Goal: Find specific page/section: Find specific page/section

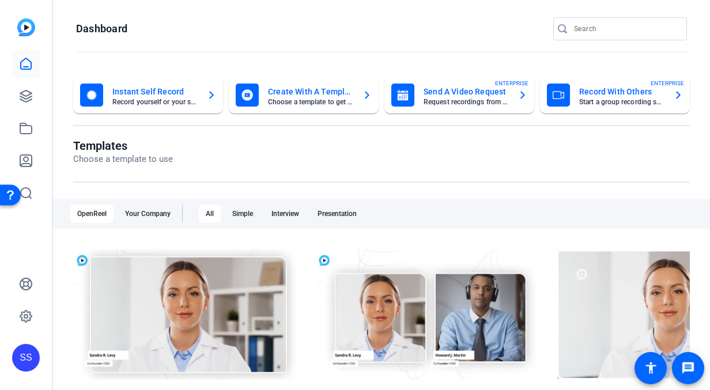
click at [32, 354] on div "SS" at bounding box center [26, 358] width 28 height 28
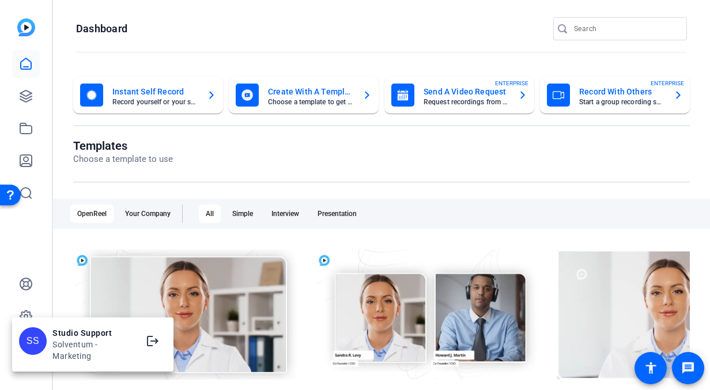
click at [25, 307] on div at bounding box center [355, 195] width 710 height 390
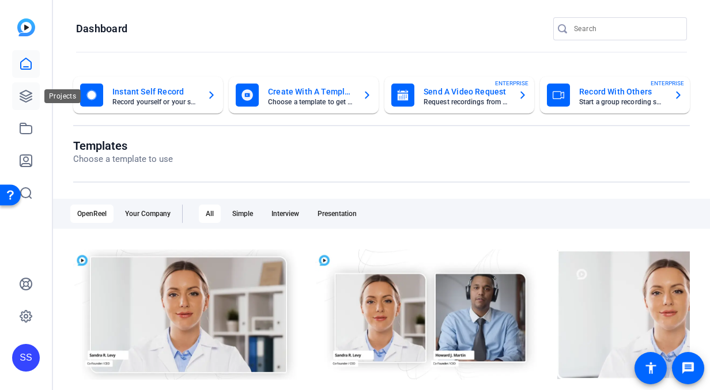
click at [36, 89] on link at bounding box center [26, 96] width 28 height 28
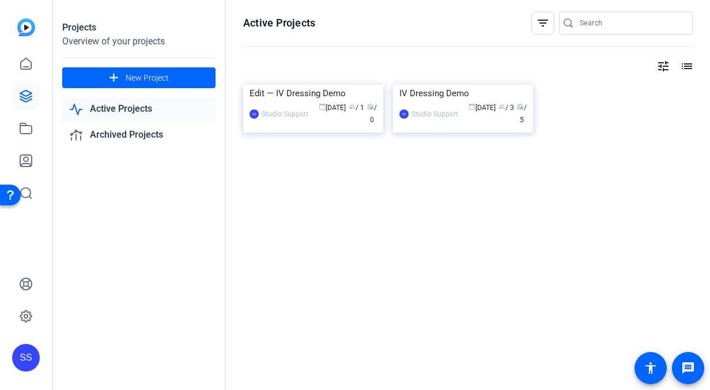
click at [33, 355] on div "SS" at bounding box center [26, 358] width 28 height 28
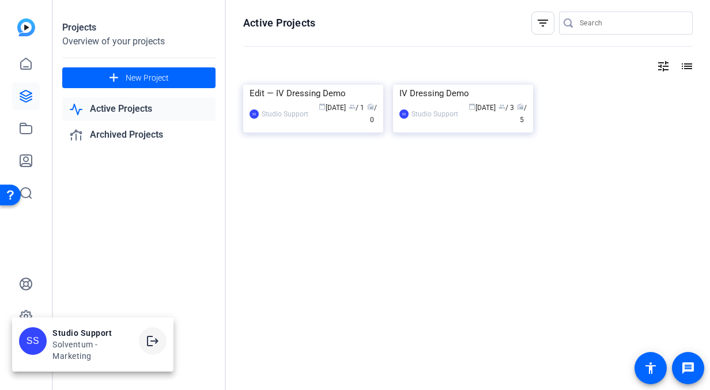
click at [149, 339] on mat-icon "logout" at bounding box center [153, 341] width 14 height 14
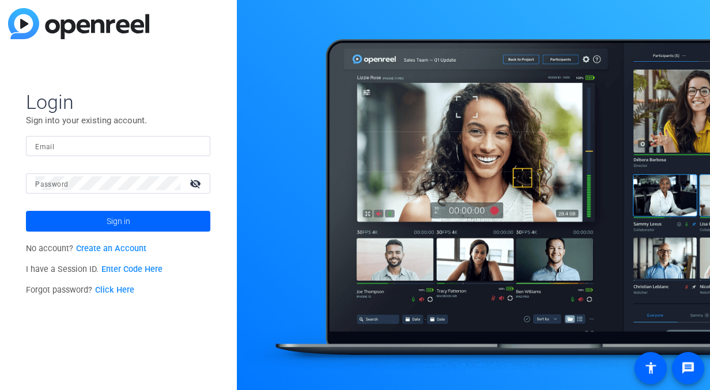
click at [176, 147] on input "Email" at bounding box center [118, 146] width 166 height 14
click at [185, 146] on input "Email" at bounding box center [118, 146] width 166 height 14
click at [192, 145] on img at bounding box center [191, 146] width 8 height 14
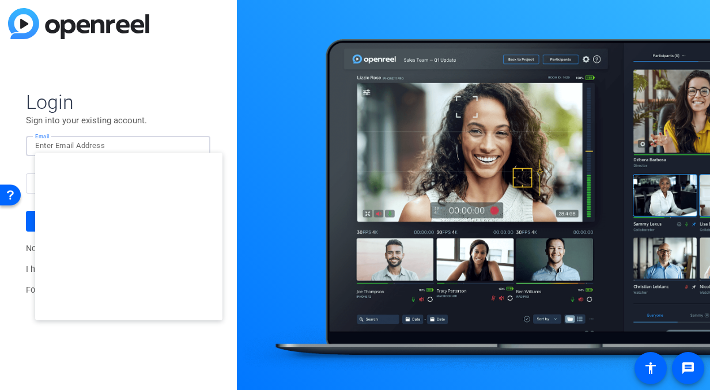
type input "studiosupport+1@openreel.com"
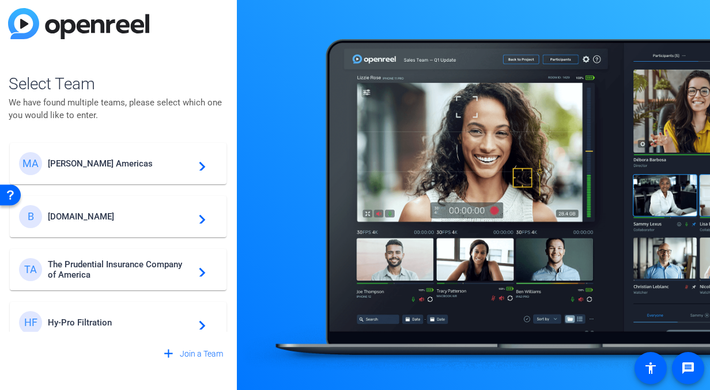
click at [142, 166] on span "Messer Americas" at bounding box center [120, 163] width 144 height 10
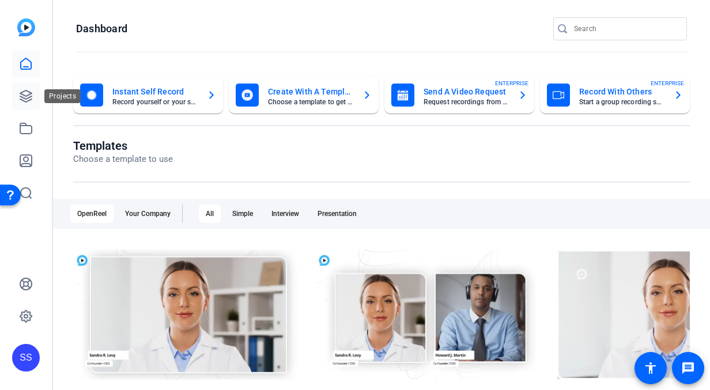
click at [24, 93] on icon at bounding box center [26, 96] width 14 height 14
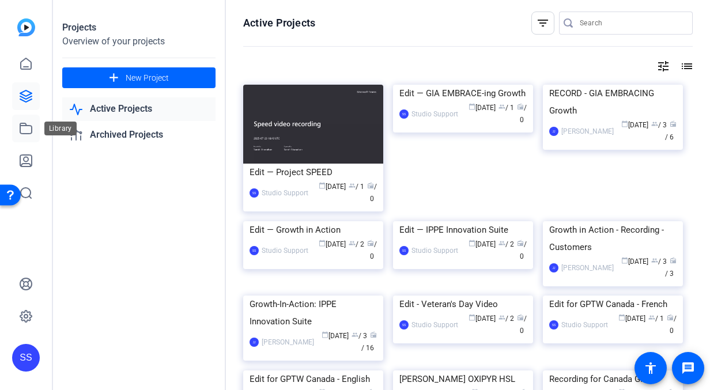
click at [26, 125] on icon at bounding box center [26, 128] width 12 height 10
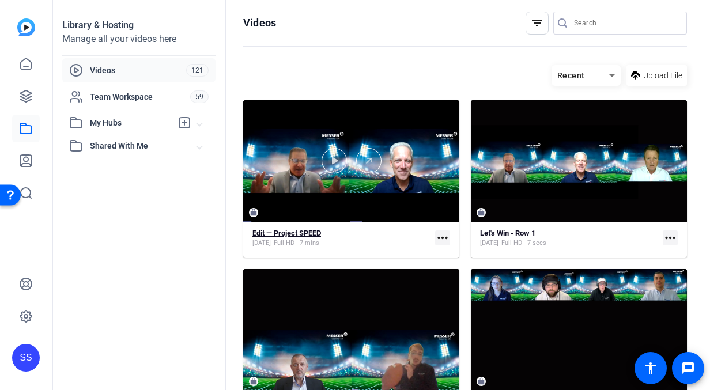
click at [312, 232] on strong "Edit — Project SPEED" at bounding box center [286, 233] width 69 height 9
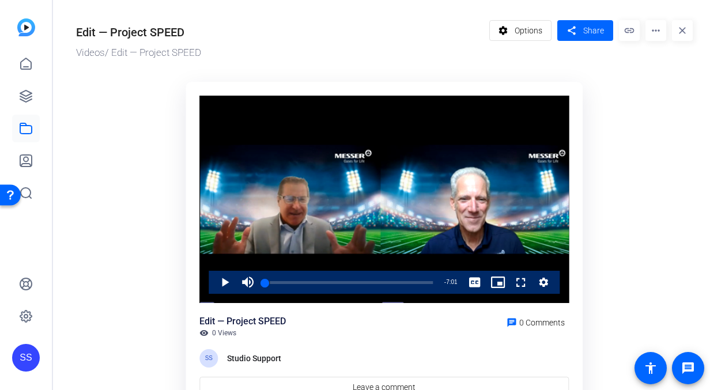
click at [37, 355] on div "SS" at bounding box center [26, 358] width 28 height 28
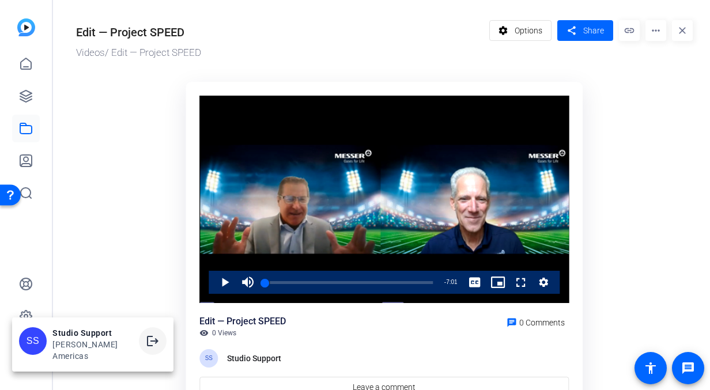
click at [146, 344] on mat-icon "logout" at bounding box center [153, 341] width 14 height 14
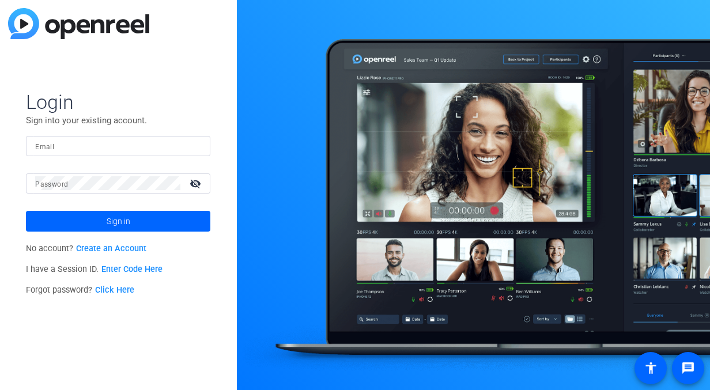
click at [177, 142] on input "Email" at bounding box center [118, 146] width 166 height 14
click at [199, 143] on div at bounding box center [194, 146] width 14 height 14
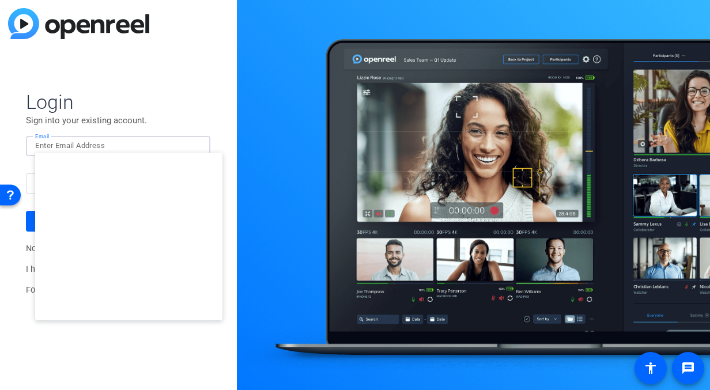
type input "[EMAIL_ADDRESS][DOMAIN_NAME]"
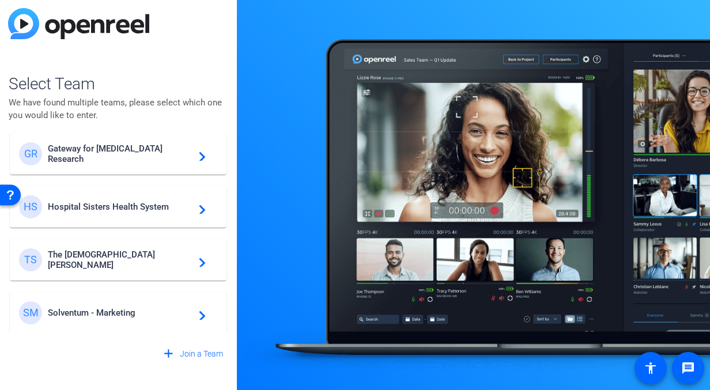
scroll to position [278, 0]
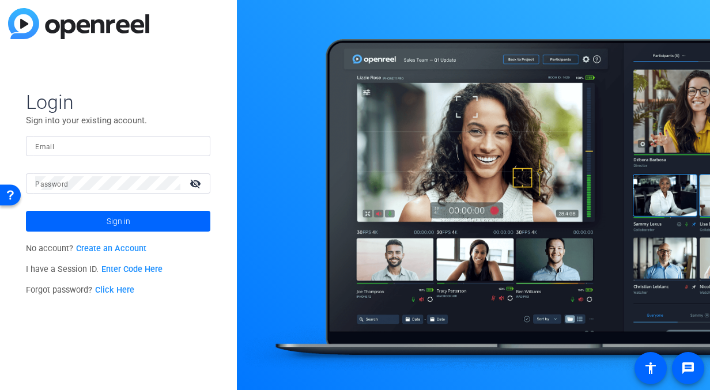
click at [169, 144] on input "Email" at bounding box center [118, 146] width 166 height 14
click at [171, 139] on input "Email" at bounding box center [118, 146] width 166 height 14
click at [198, 155] on div at bounding box center [118, 146] width 166 height 20
click at [194, 146] on img at bounding box center [191, 146] width 8 height 14
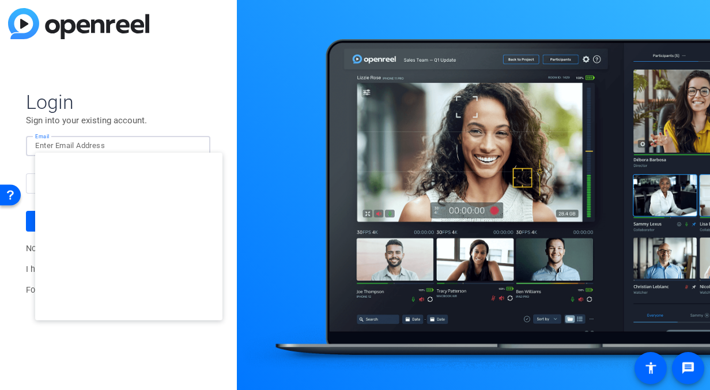
type input "studiosupport+2@openreel.com"
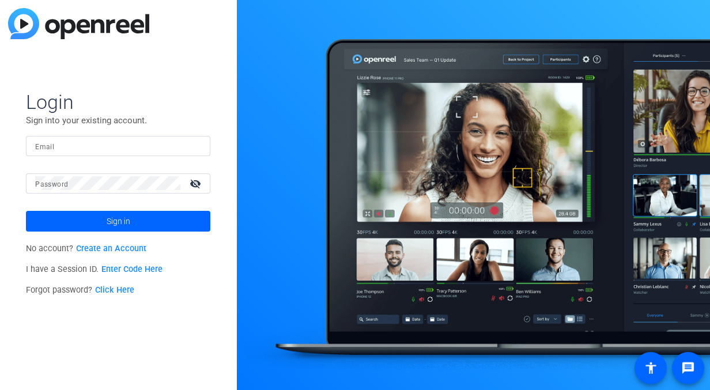
click at [173, 143] on input "Email" at bounding box center [118, 146] width 166 height 14
click at [203, 149] on div "Email" at bounding box center [118, 146] width 184 height 20
click at [188, 145] on img at bounding box center [191, 146] width 8 height 14
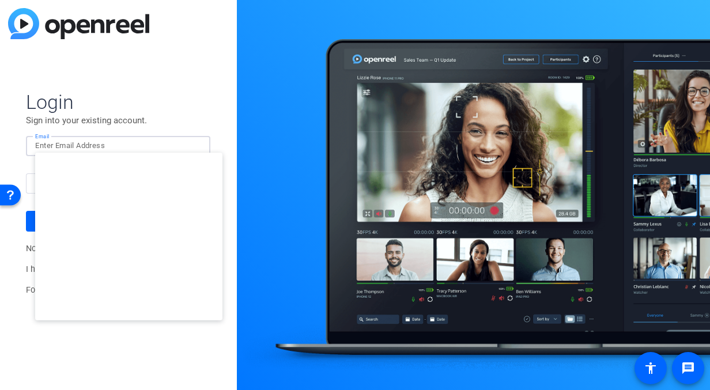
type input "[EMAIL_ADDRESS][DOMAIN_NAME]"
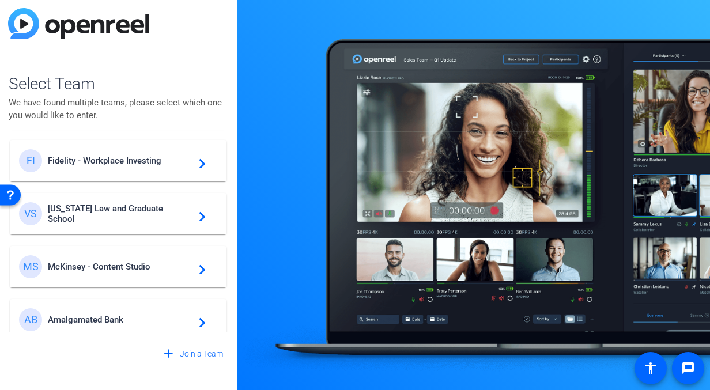
scroll to position [278, 0]
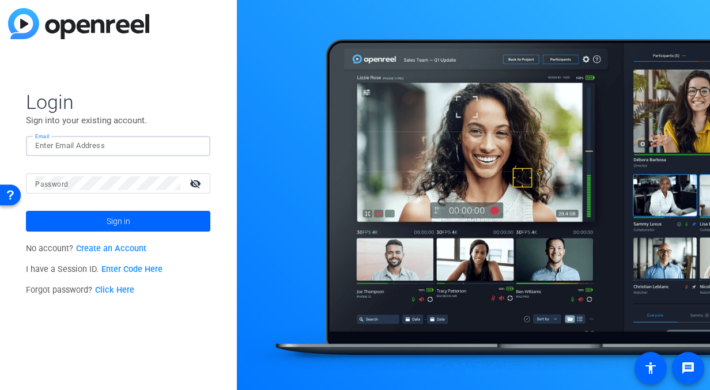
click at [63, 139] on input "Email" at bounding box center [118, 146] width 166 height 14
click at [177, 144] on input "Email" at bounding box center [118, 146] width 166 height 14
click at [199, 157] on mat-form-field "Email" at bounding box center [118, 154] width 184 height 37
click at [191, 139] on div at bounding box center [118, 146] width 166 height 20
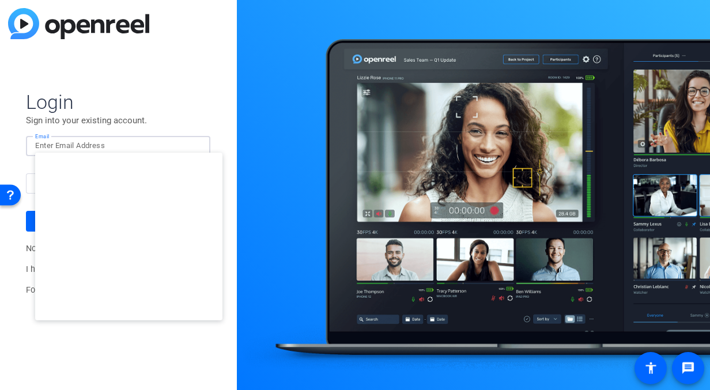
type input "[EMAIL_ADDRESS][DOMAIN_NAME]"
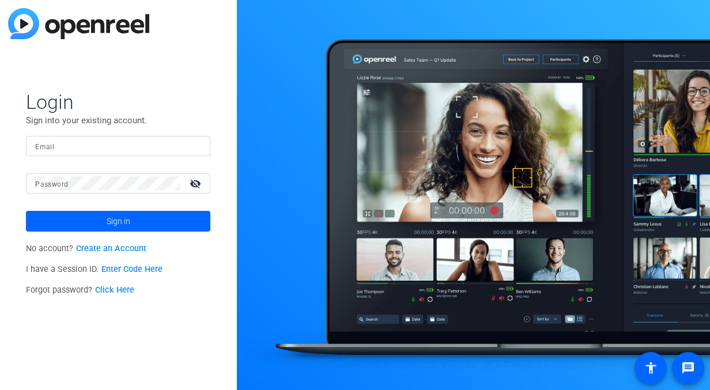
click at [131, 144] on input "Email" at bounding box center [118, 146] width 166 height 14
click at [198, 146] on div at bounding box center [194, 146] width 14 height 14
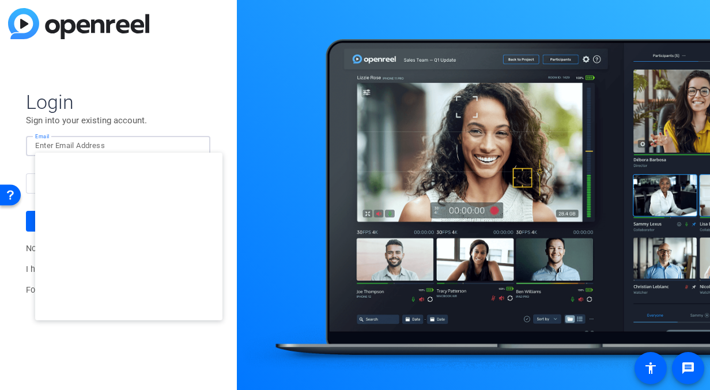
type input "[EMAIL_ADDRESS][DOMAIN_NAME]"
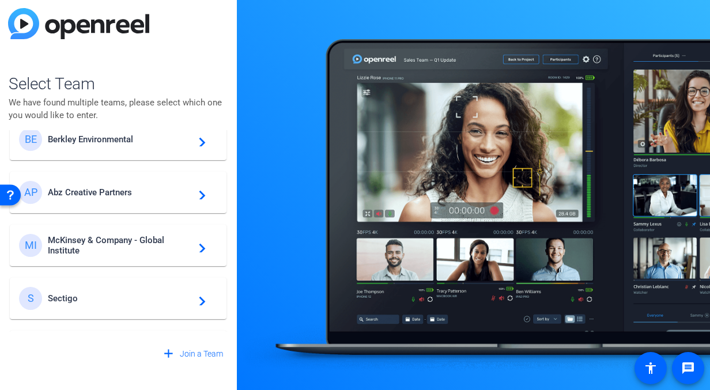
scroll to position [26, 0]
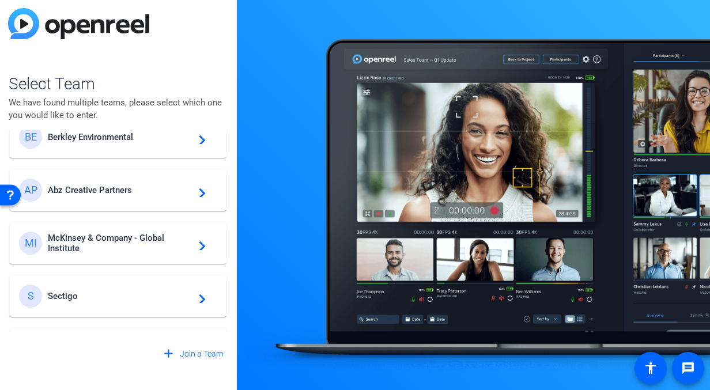
click at [127, 241] on span "McKinsey & Company - Global Institute" at bounding box center [120, 243] width 144 height 21
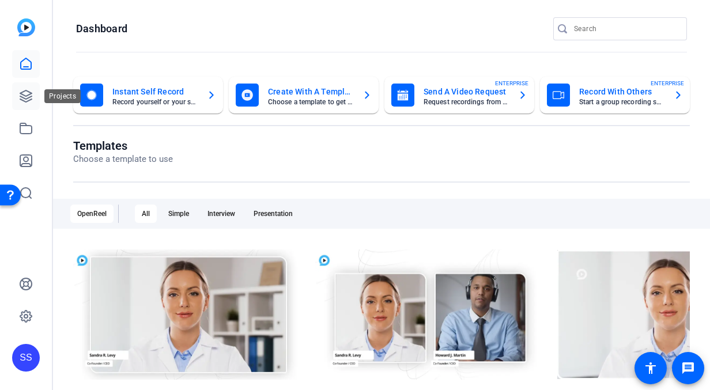
click at [24, 99] on icon at bounding box center [26, 96] width 14 height 14
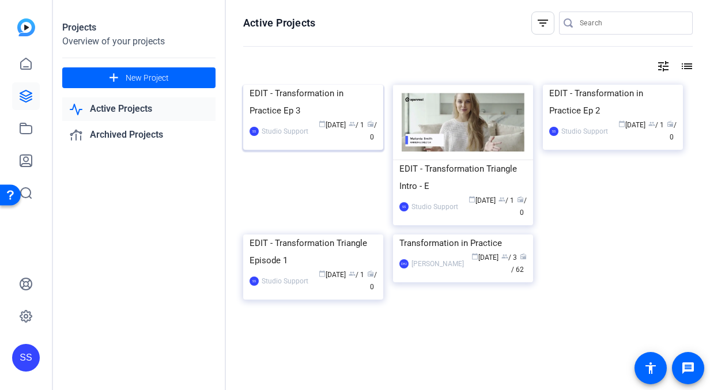
click at [292, 119] on div "EDIT - Transformation in Practice Ep 3" at bounding box center [312, 102] width 127 height 35
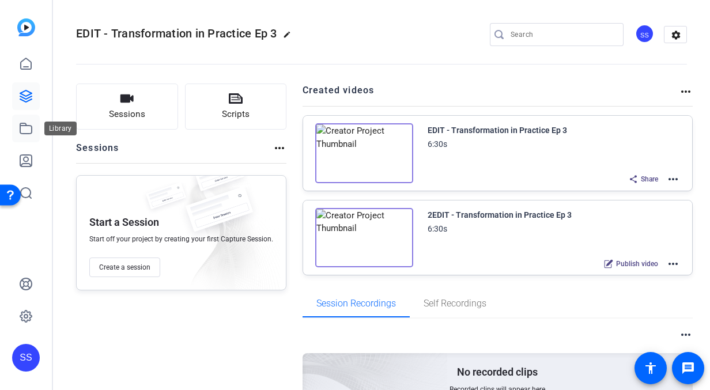
click at [26, 123] on icon at bounding box center [26, 129] width 14 height 14
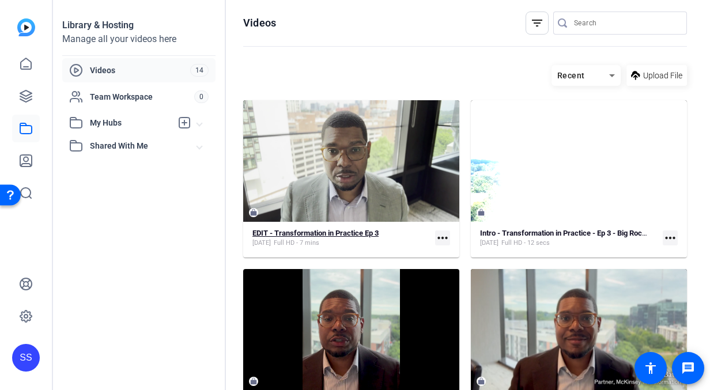
click at [300, 230] on strong "EDIT - Transformation in Practice Ep 3" at bounding box center [315, 233] width 126 height 9
